Goal: Navigation & Orientation: Find specific page/section

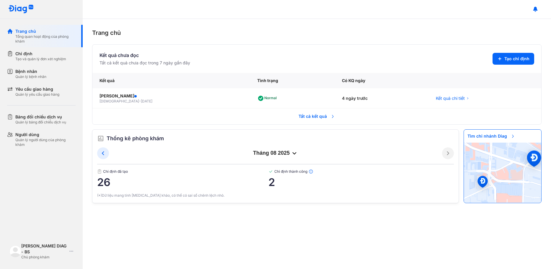
click at [311, 111] on span "Tất cả kết quả" at bounding box center [317, 116] width 44 height 13
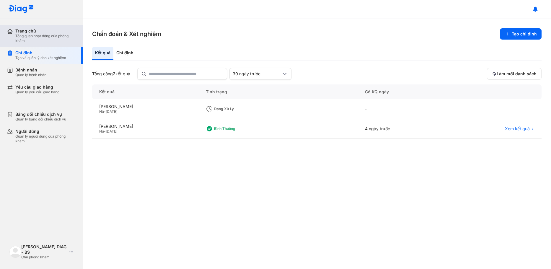
click at [40, 35] on div "Tổng quan hoạt động của phòng khám" at bounding box center [45, 38] width 60 height 9
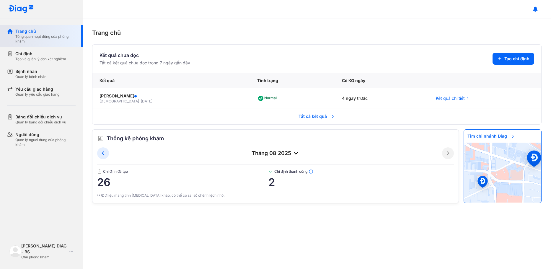
click at [36, 30] on div "Trang chủ" at bounding box center [45, 31] width 60 height 6
click at [42, 63] on div "Chỉ định Tạo và quản lý đơn xét nghiệm" at bounding box center [45, 56] width 76 height 18
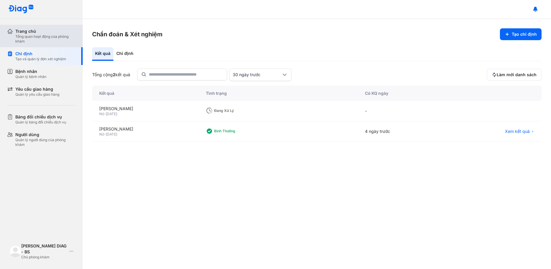
click at [42, 41] on div "Tổng quan hoạt động của phòng khám" at bounding box center [45, 38] width 60 height 9
